Goal: Obtain resource: Download file/media

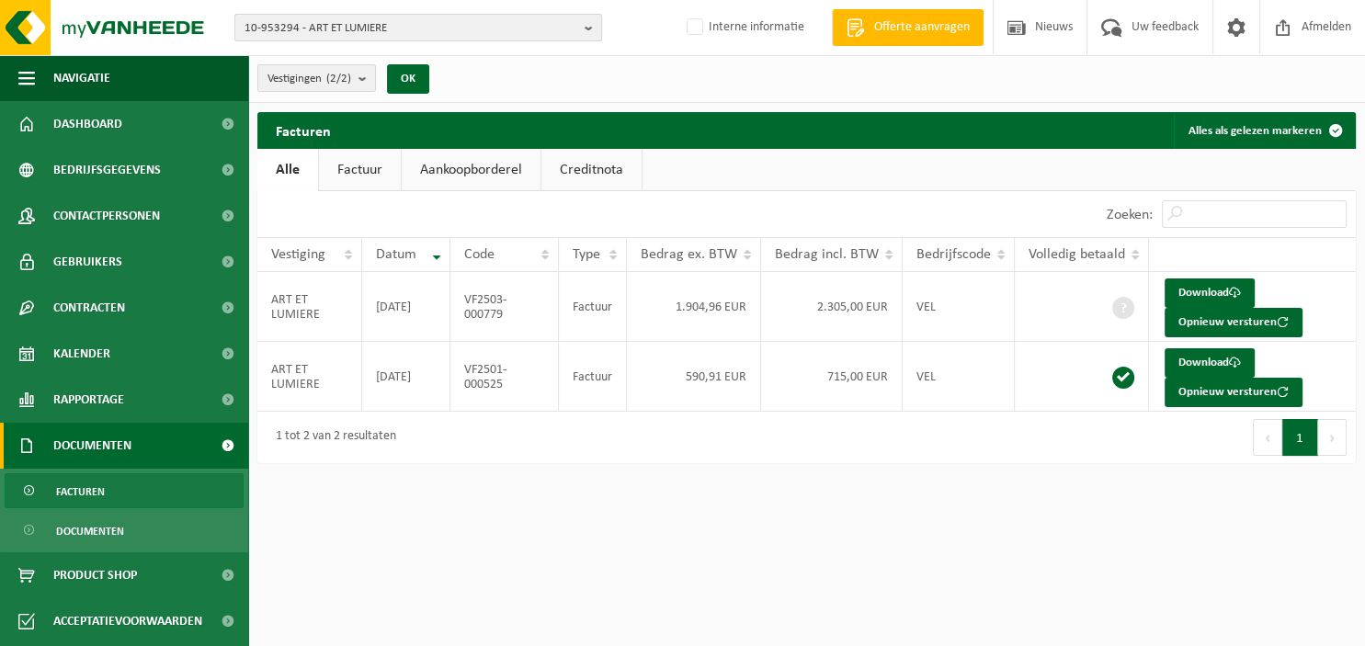
click at [588, 24] on b "button" at bounding box center [592, 28] width 17 height 26
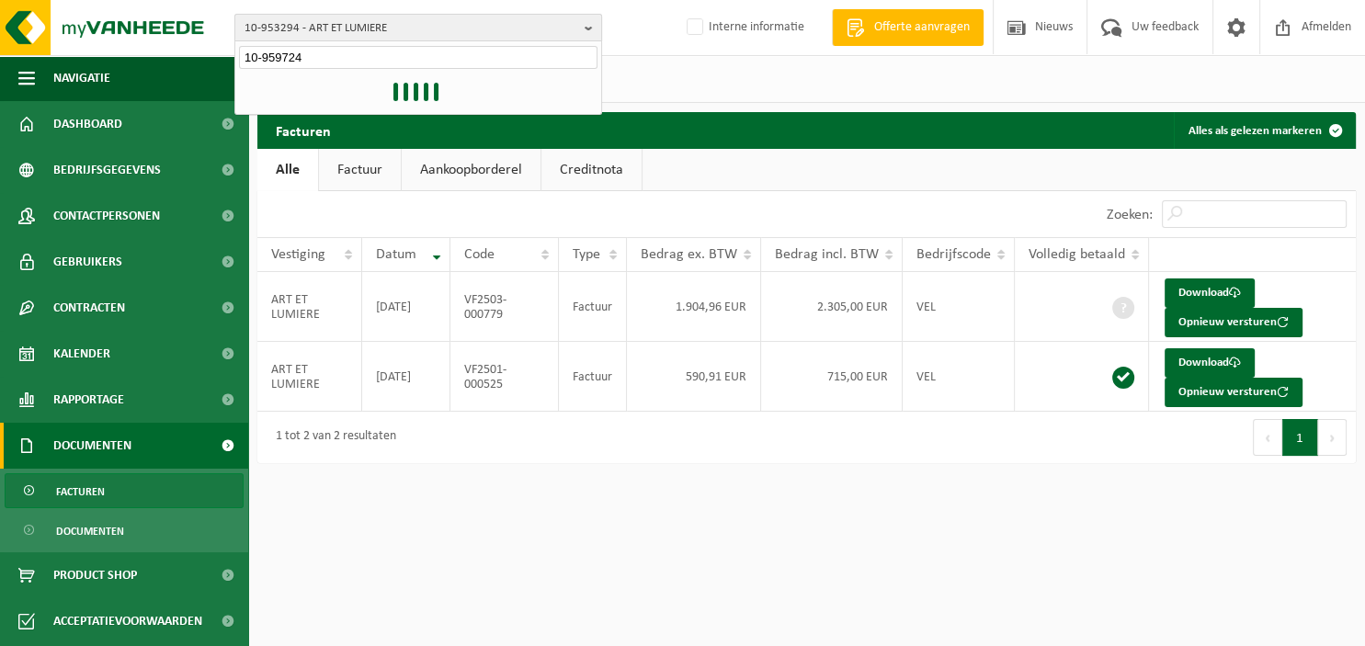
type input "10-959724"
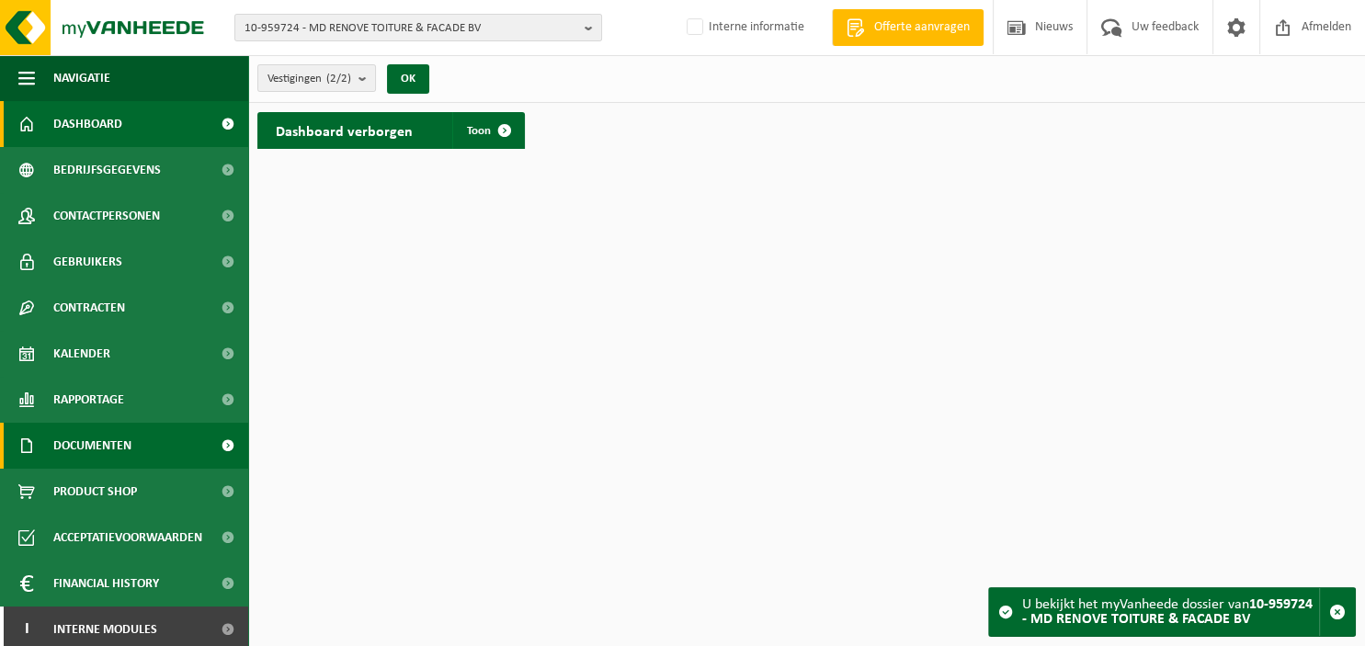
click at [157, 455] on link "Documenten" at bounding box center [124, 446] width 248 height 46
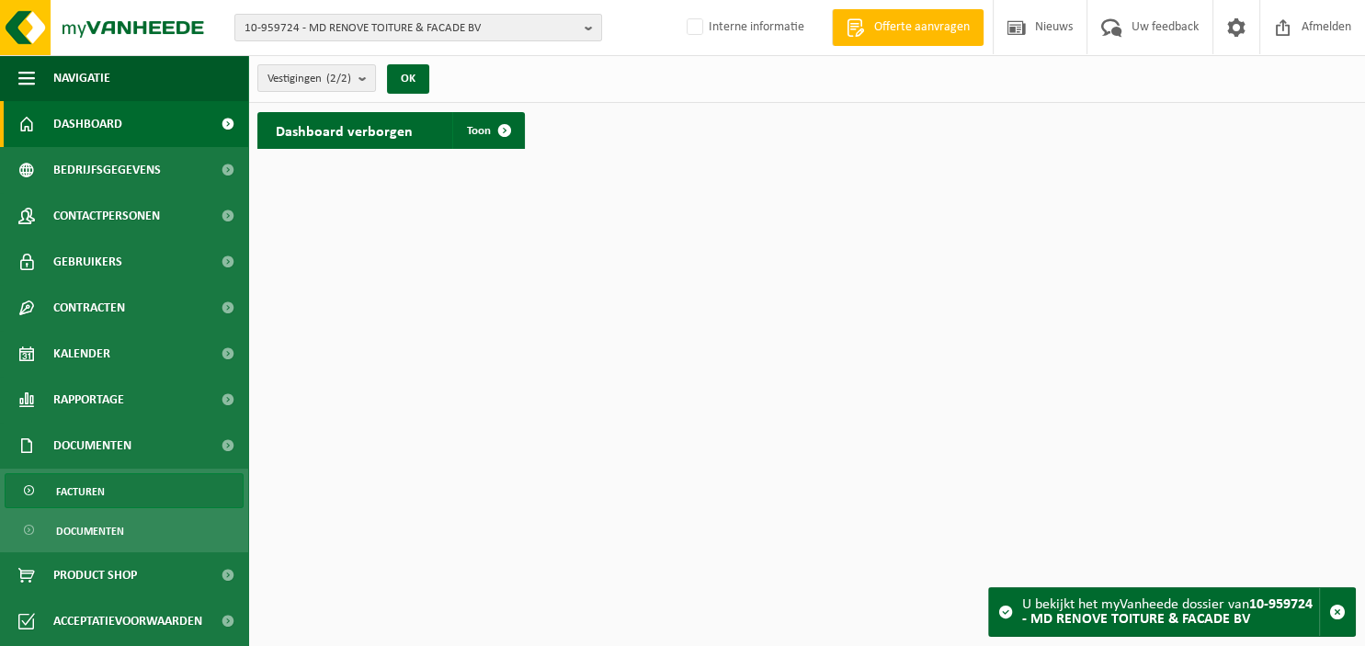
click at [128, 496] on link "Facturen" at bounding box center [124, 490] width 239 height 35
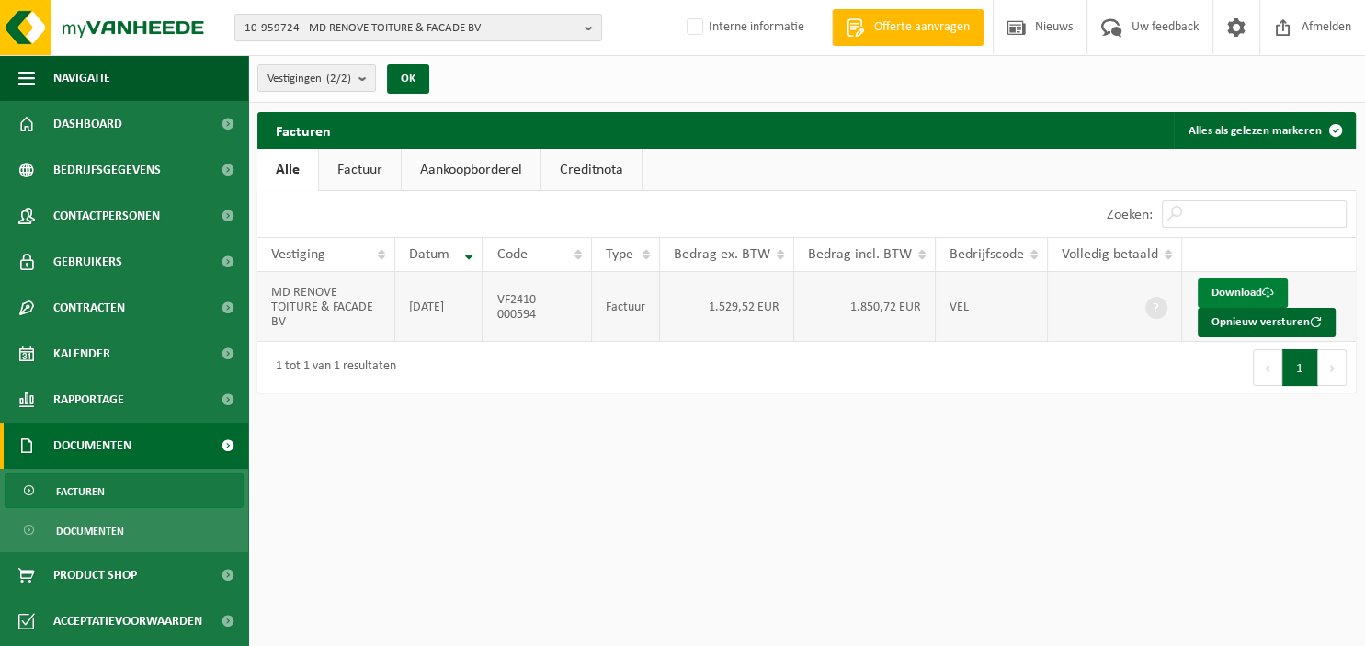
click at [1242, 289] on link "Download" at bounding box center [1242, 292] width 90 height 29
